Goal: Transaction & Acquisition: Obtain resource

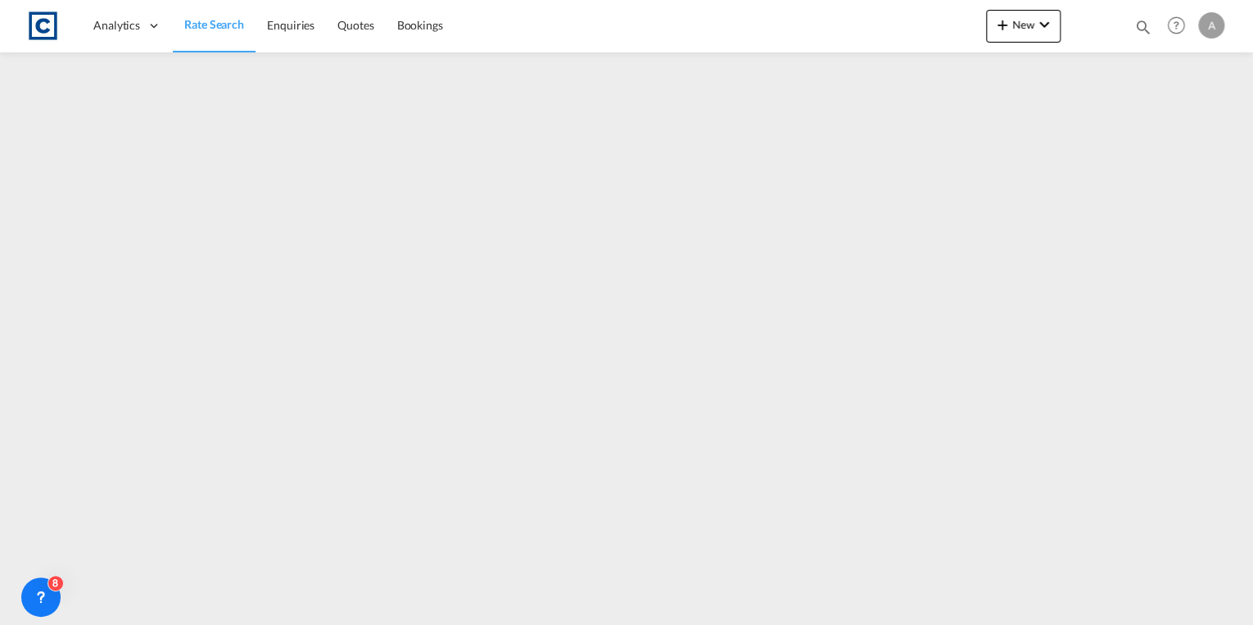
drag, startPoint x: 229, startPoint y: 34, endPoint x: 225, endPoint y: 47, distance: 14.5
click at [229, 34] on link "Rate Search" at bounding box center [214, 25] width 83 height 53
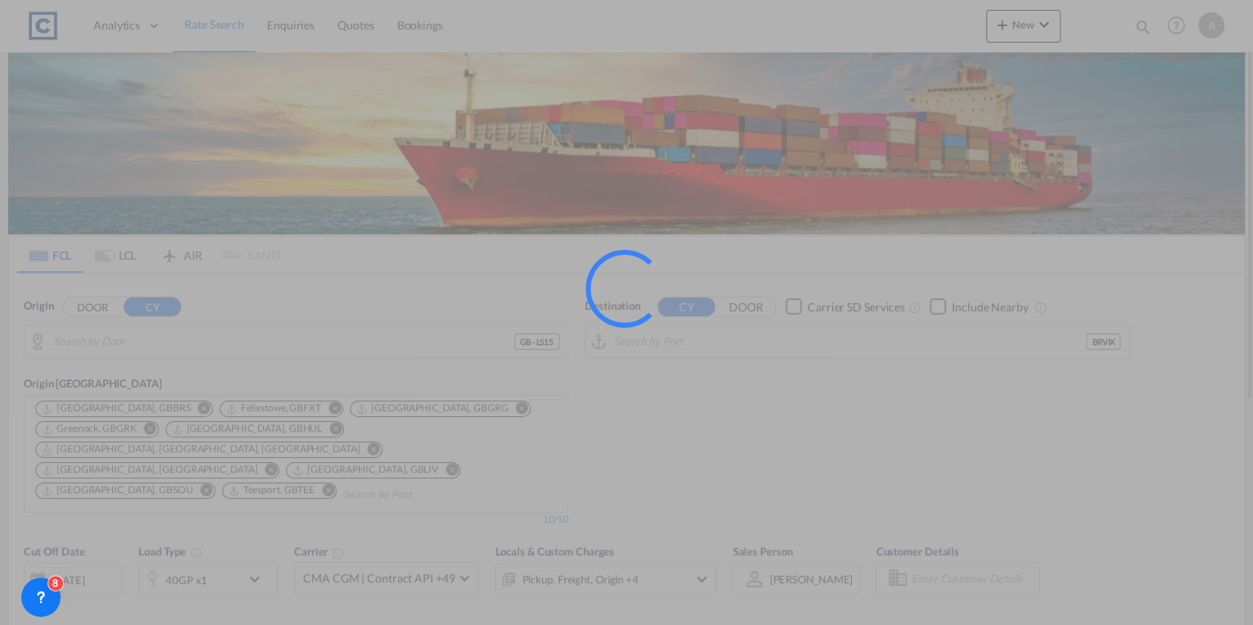
type input "GB-LS15, [GEOGRAPHIC_DATA]"
type input "[GEOGRAPHIC_DATA], BRVIX"
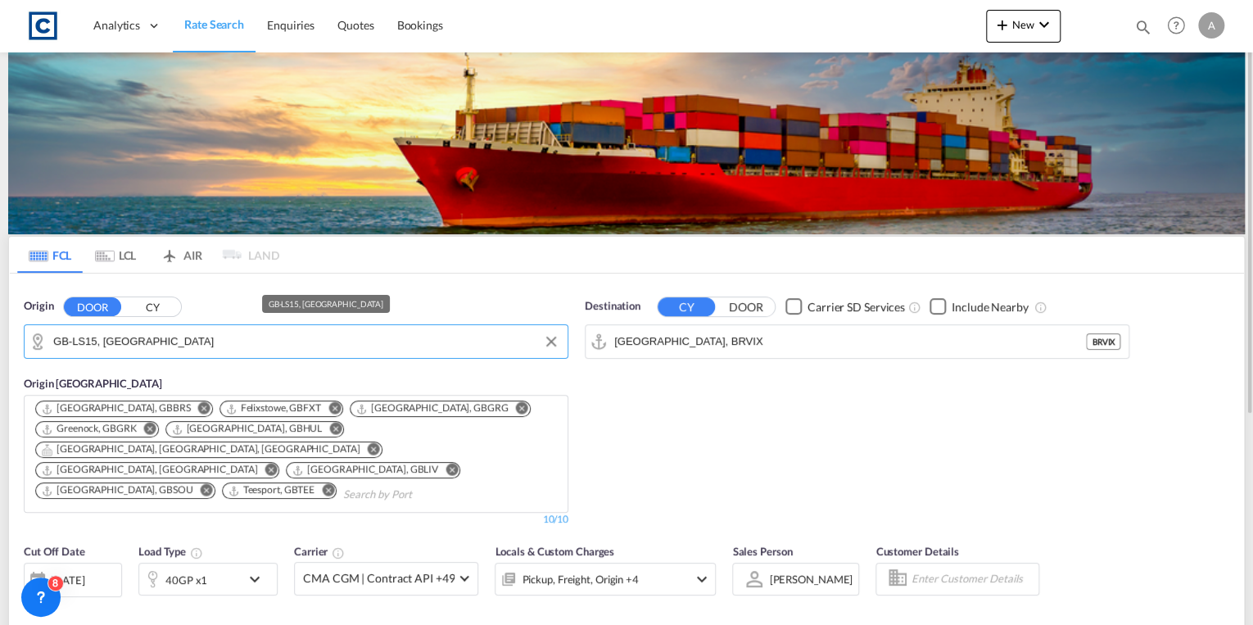
click at [183, 339] on input "GB-LS15, [GEOGRAPHIC_DATA]" at bounding box center [306, 341] width 506 height 25
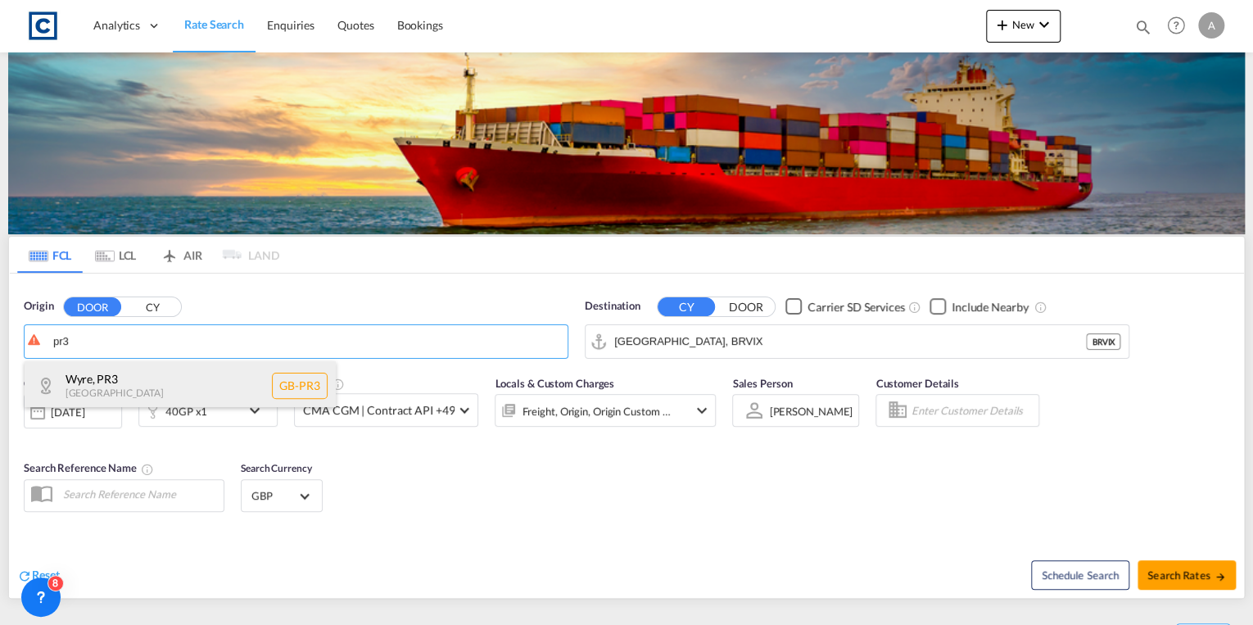
click at [154, 377] on div "Wyre , PR3 [GEOGRAPHIC_DATA] [GEOGRAPHIC_DATA]-PR3" at bounding box center [180, 385] width 311 height 49
type input "GB-PR3, Wyre"
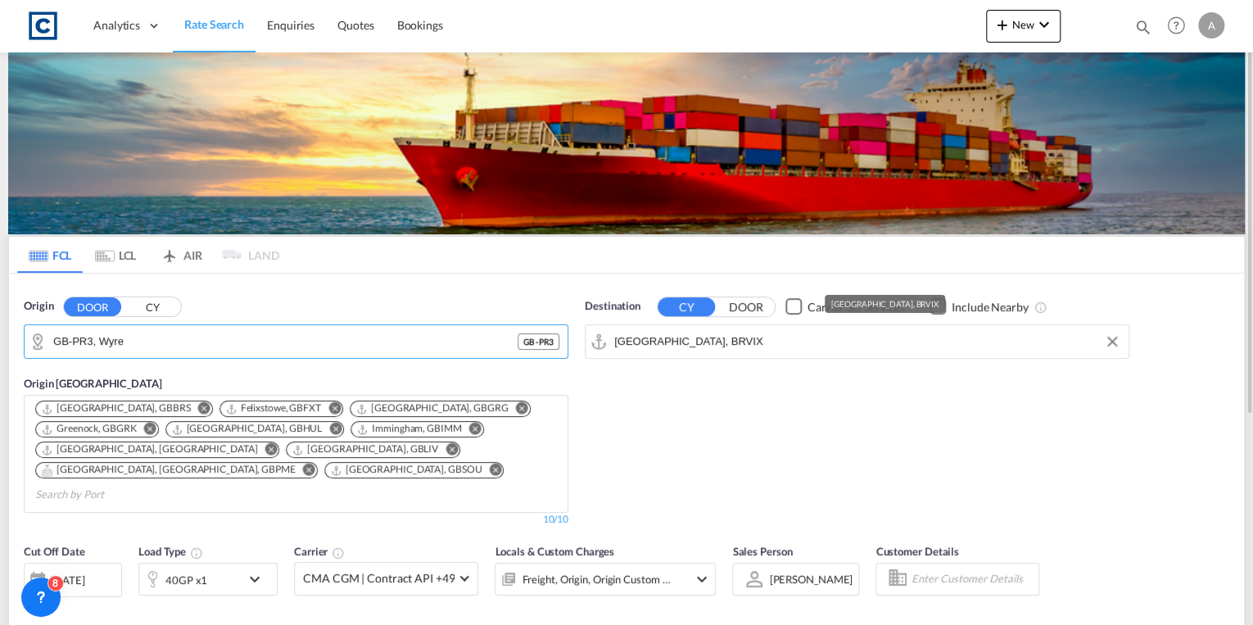
click at [773, 335] on input "[GEOGRAPHIC_DATA], BRVIX" at bounding box center [867, 341] width 506 height 25
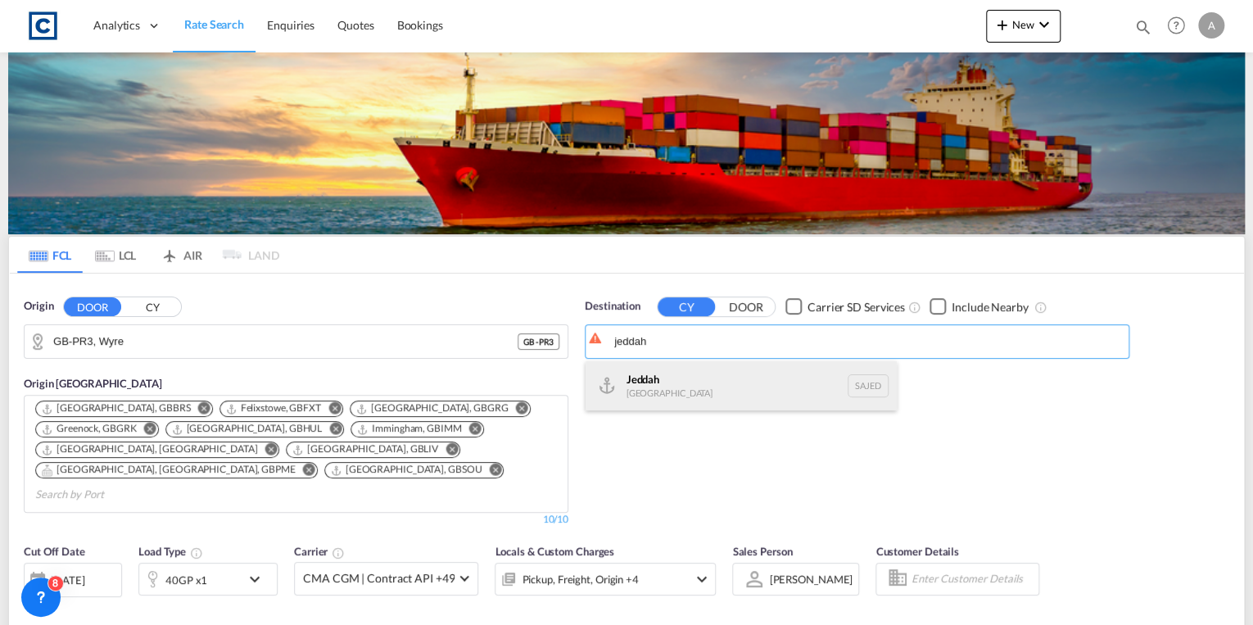
click at [752, 370] on div "Jeddah [GEOGRAPHIC_DATA] SAJED" at bounding box center [741, 385] width 311 height 49
type input "Jeddah, SAJED"
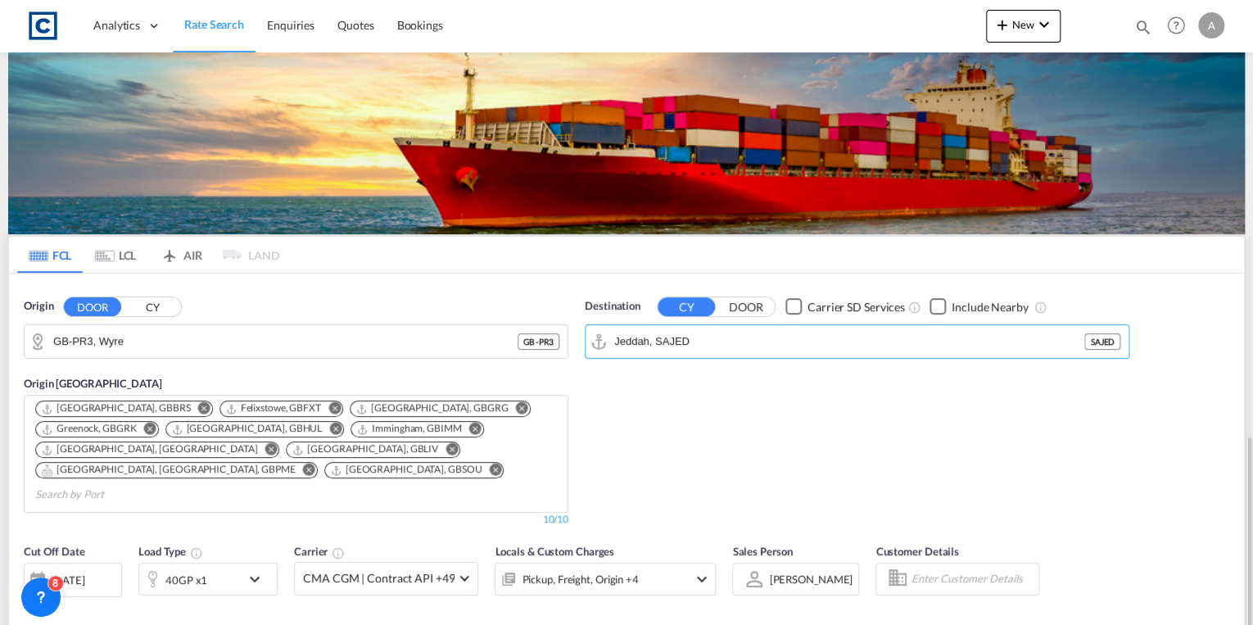
scroll to position [262, 0]
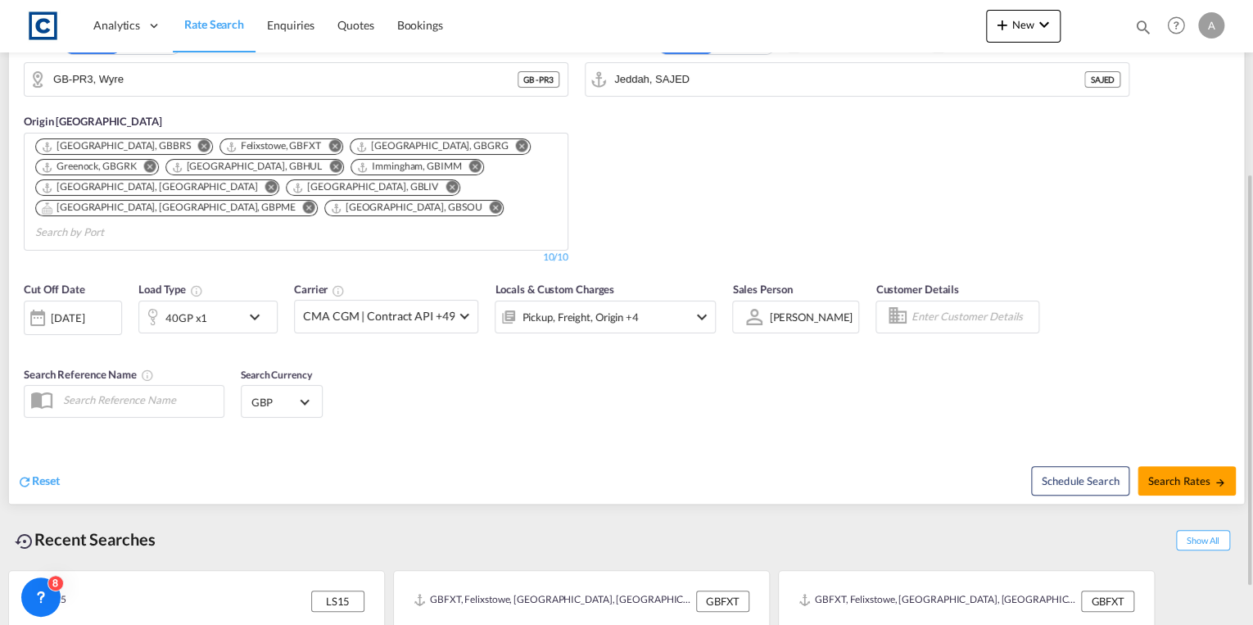
click at [242, 301] on div "40GP x1" at bounding box center [207, 317] width 139 height 33
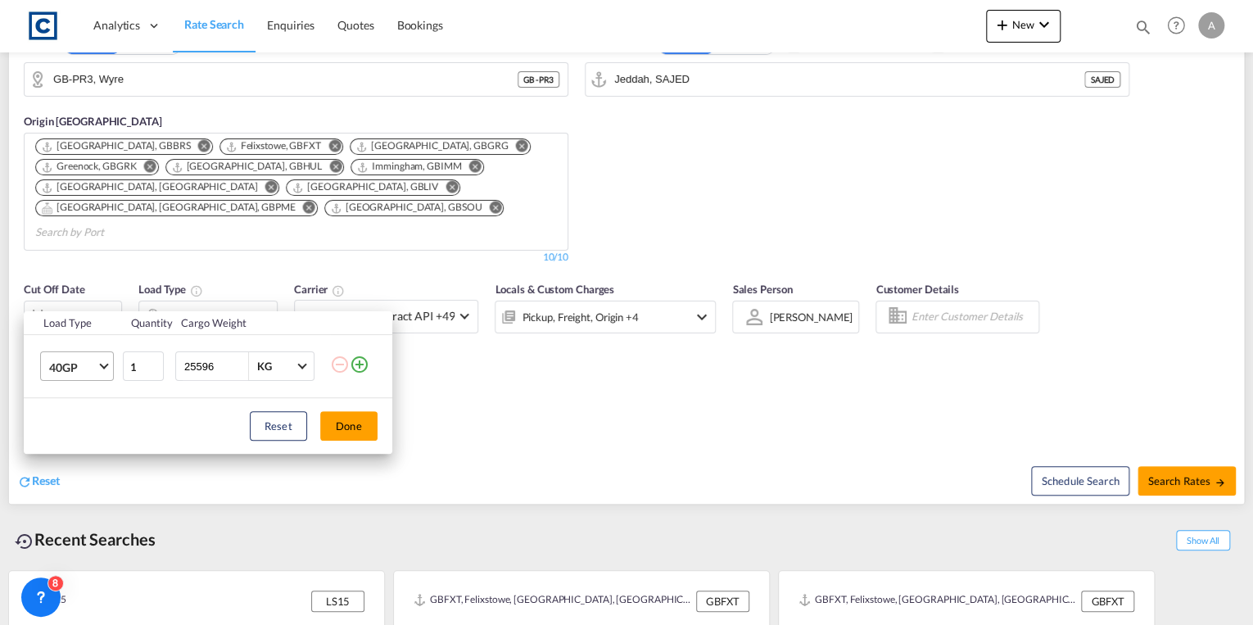
click at [106, 372] on md-select-value "40GP" at bounding box center [80, 366] width 66 height 28
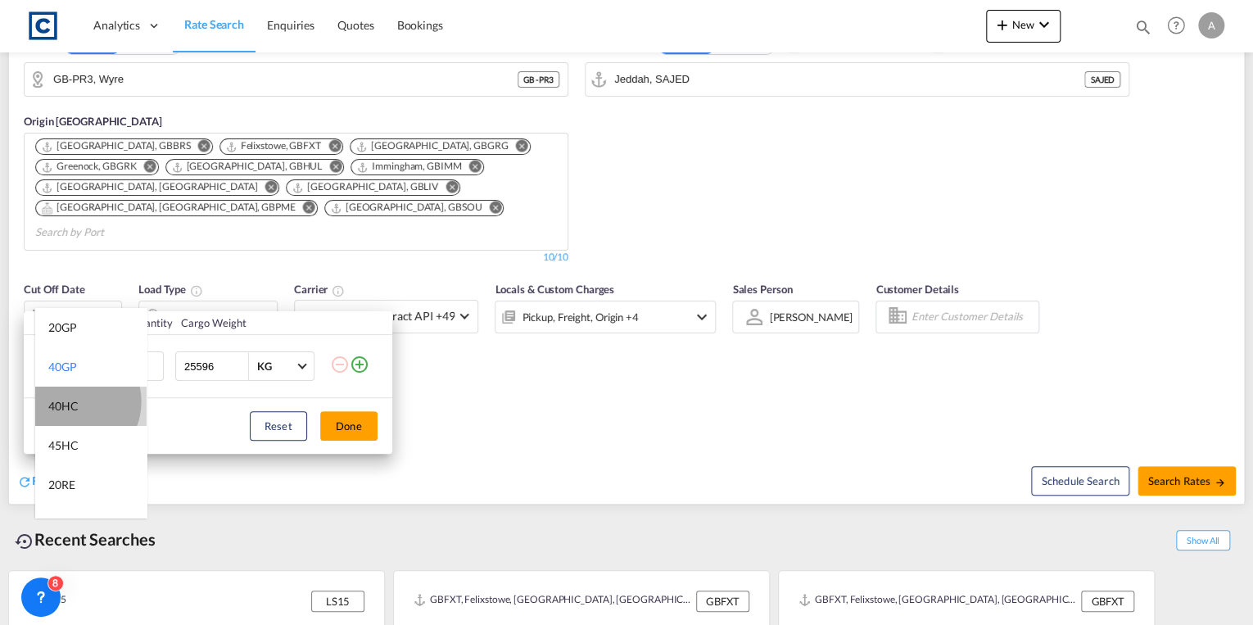
click at [70, 401] on div "40HC" at bounding box center [63, 406] width 30 height 16
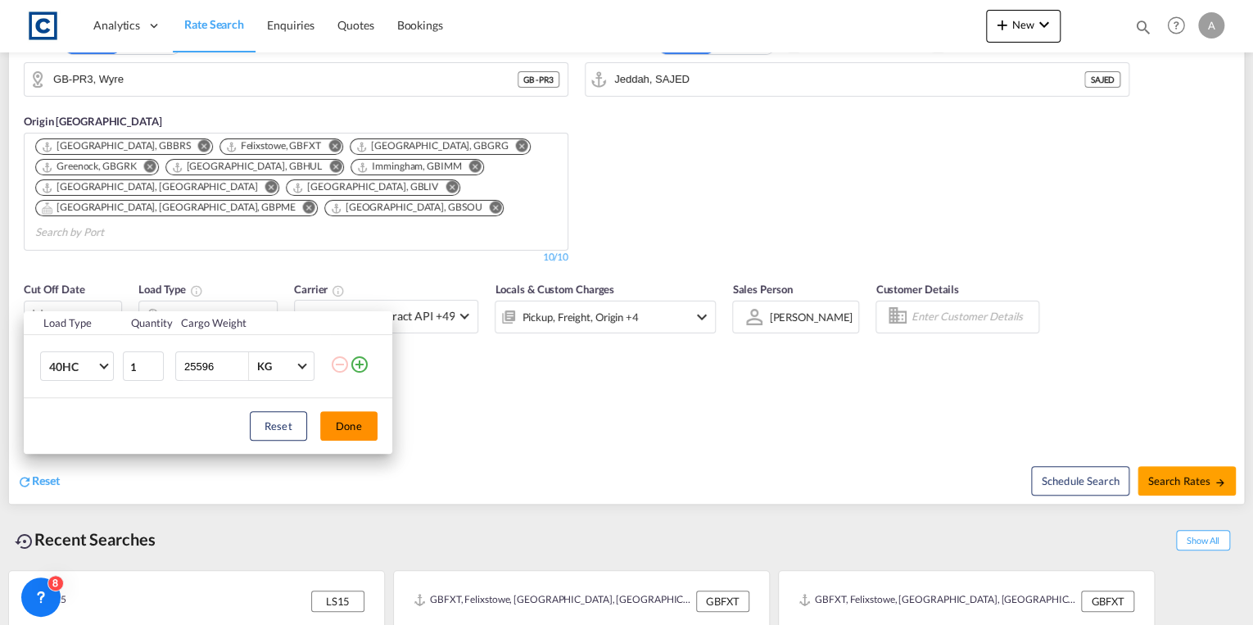
click at [351, 429] on button "Done" at bounding box center [348, 425] width 57 height 29
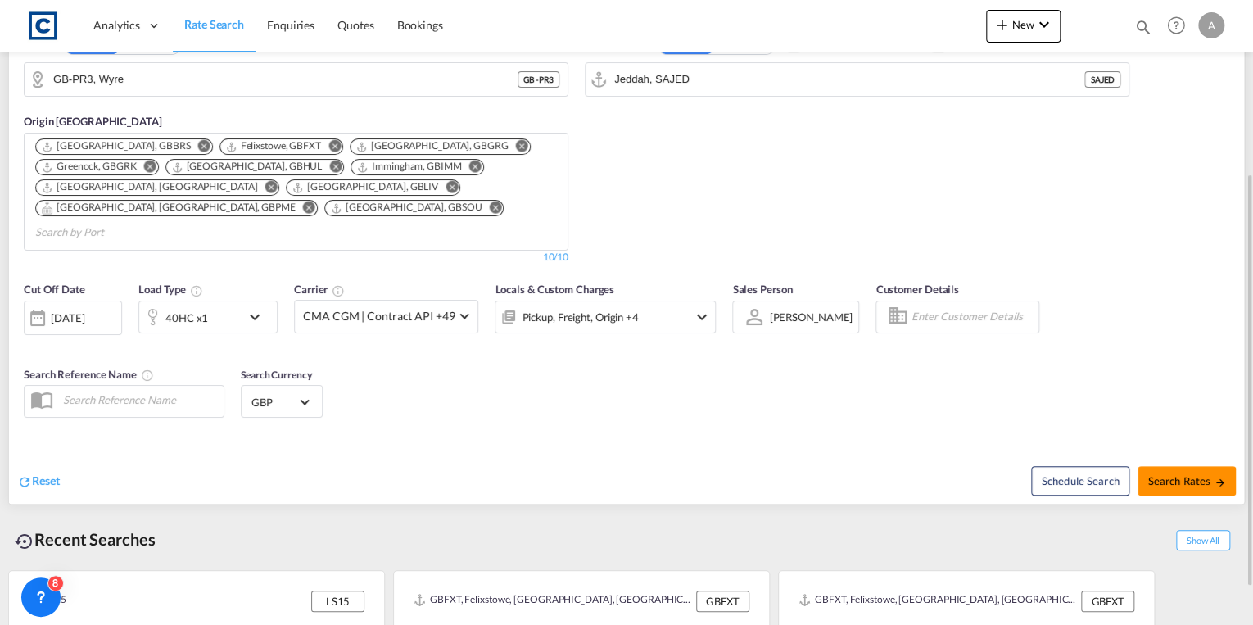
click at [1156, 474] on span "Search Rates" at bounding box center [1186, 480] width 79 height 13
type input "PR3 to SAJED / [DATE]"
